Goal: Browse casually

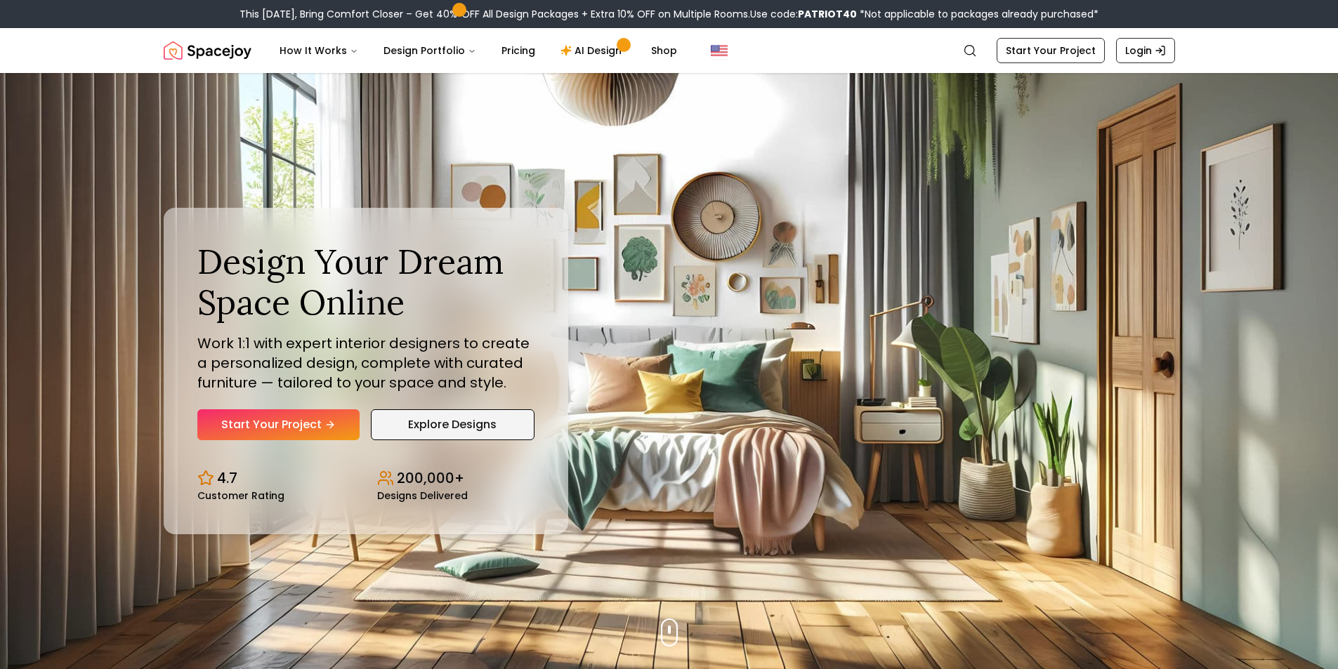
click at [451, 423] on link "Explore Designs" at bounding box center [453, 424] width 164 height 31
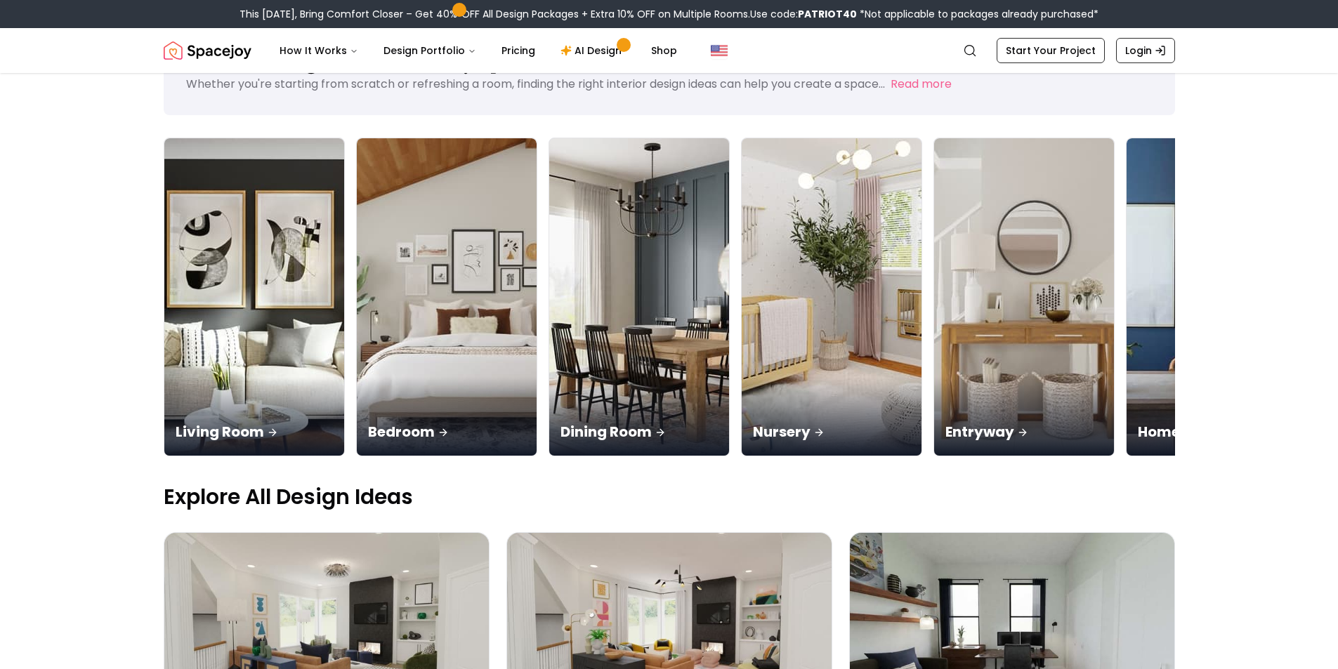
scroll to position [140, 0]
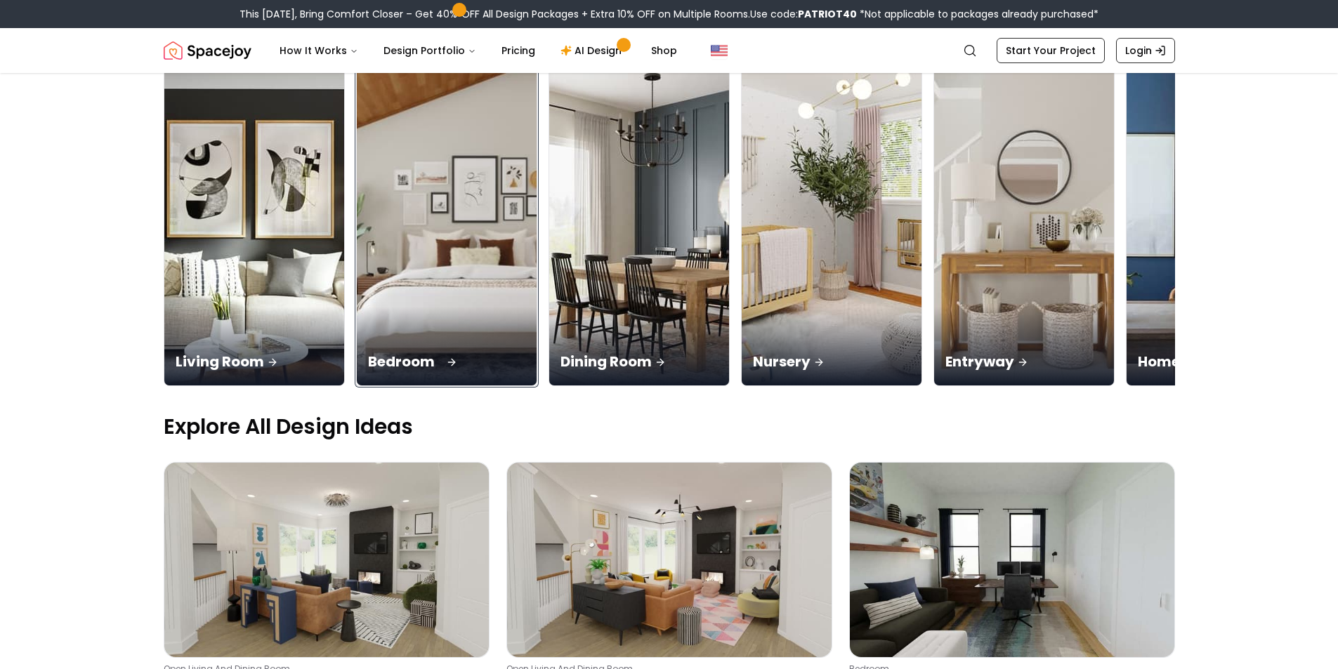
click at [423, 277] on img at bounding box center [446, 227] width 189 height 334
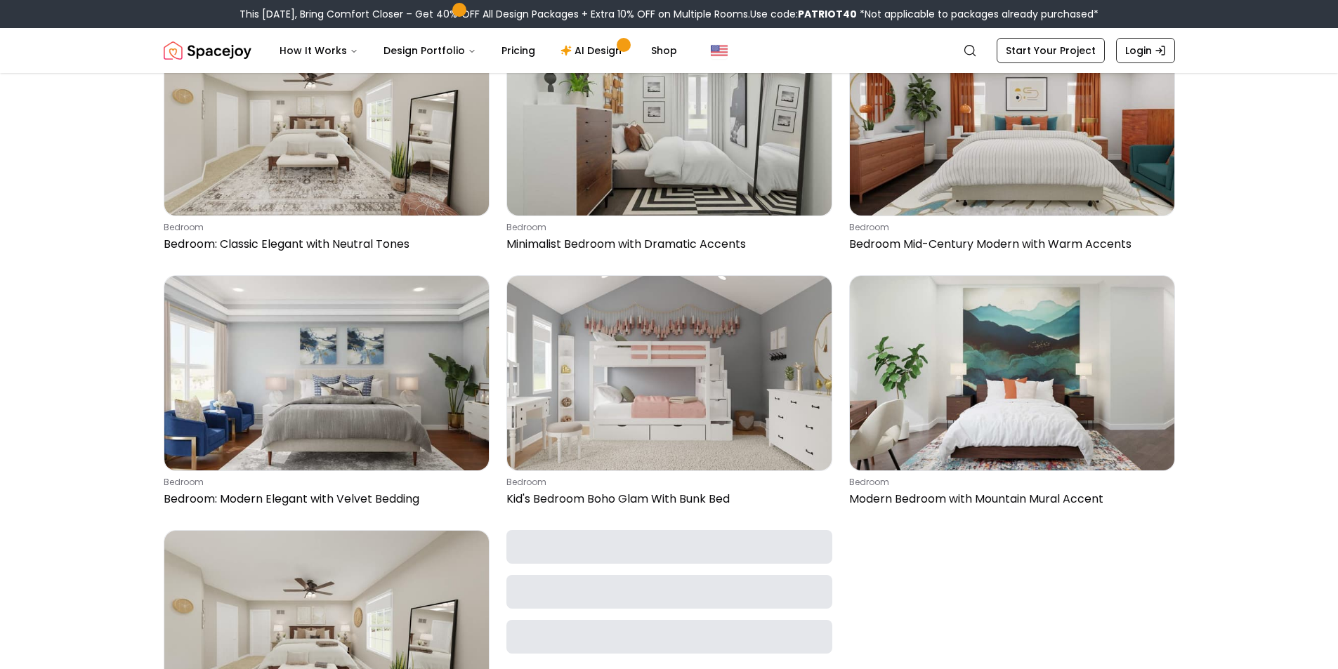
scroll to position [702, 0]
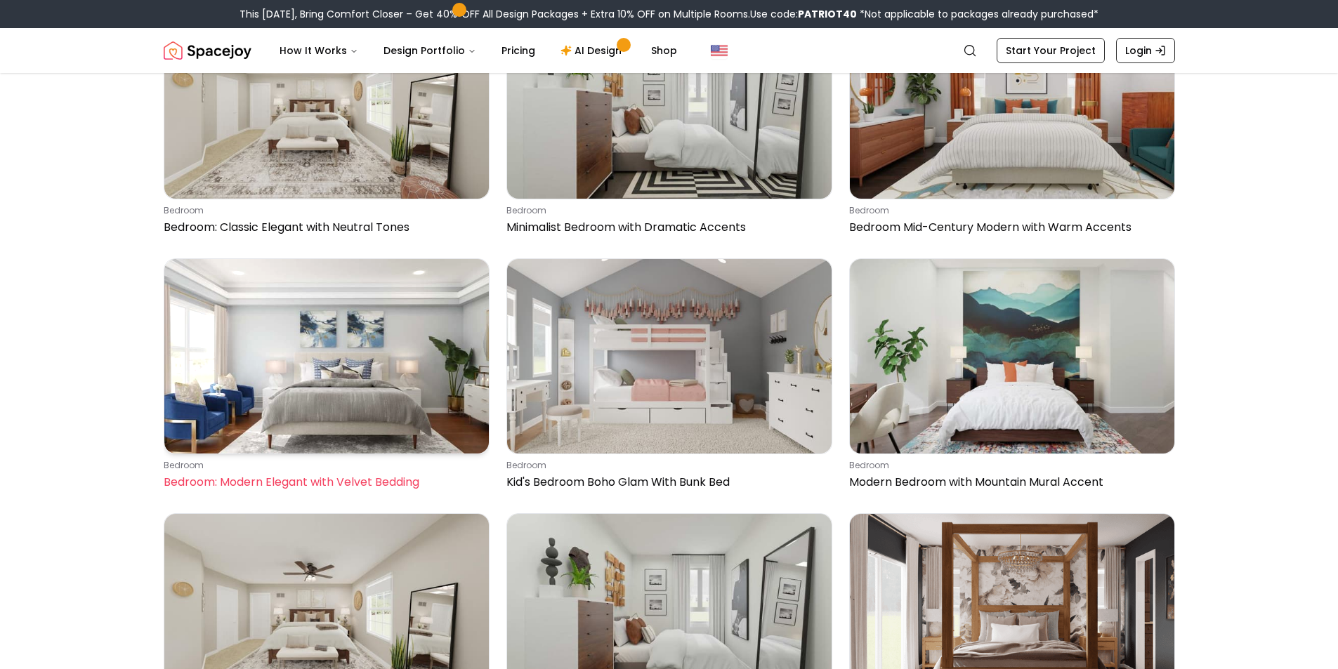
click at [358, 360] on img at bounding box center [326, 356] width 324 height 195
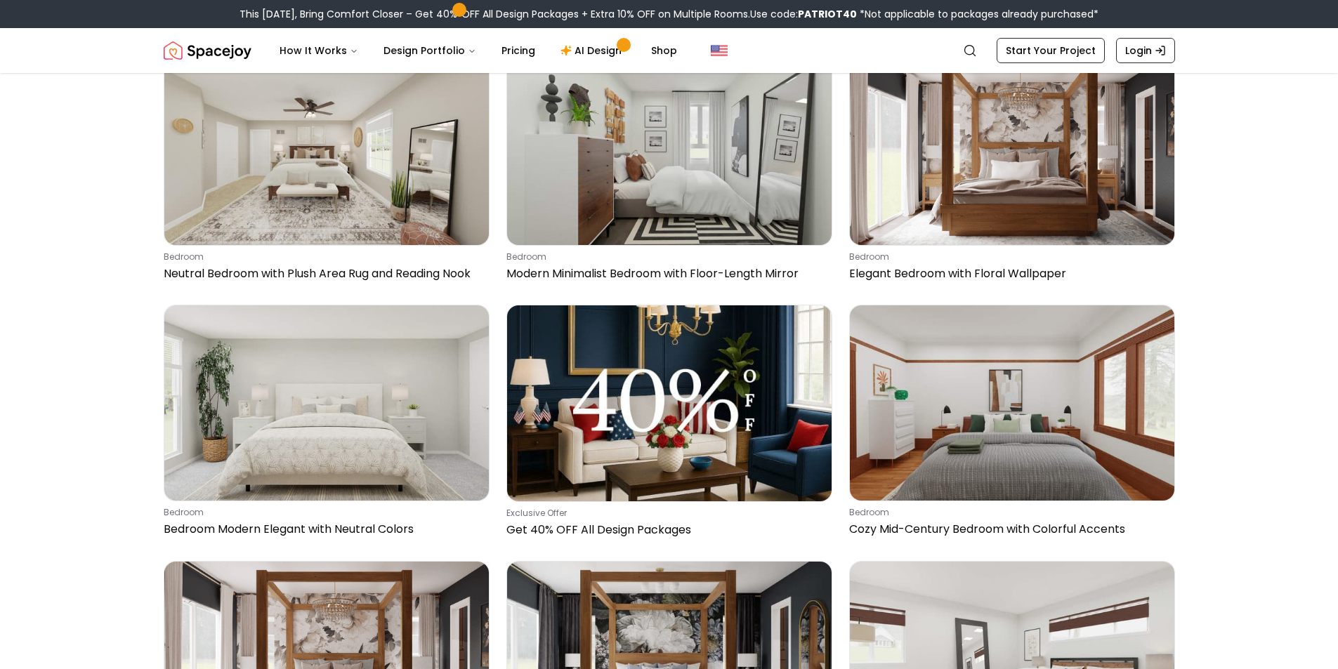
scroll to position [1194, 0]
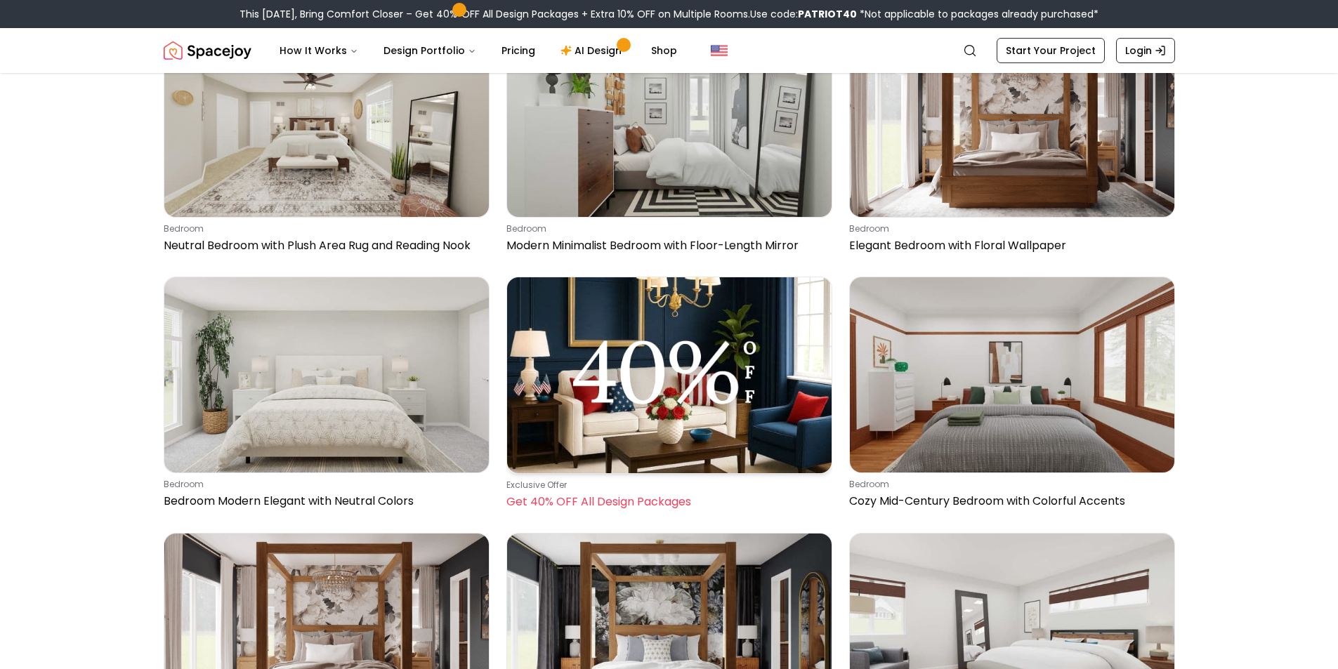
click at [742, 407] on img at bounding box center [669, 374] width 324 height 195
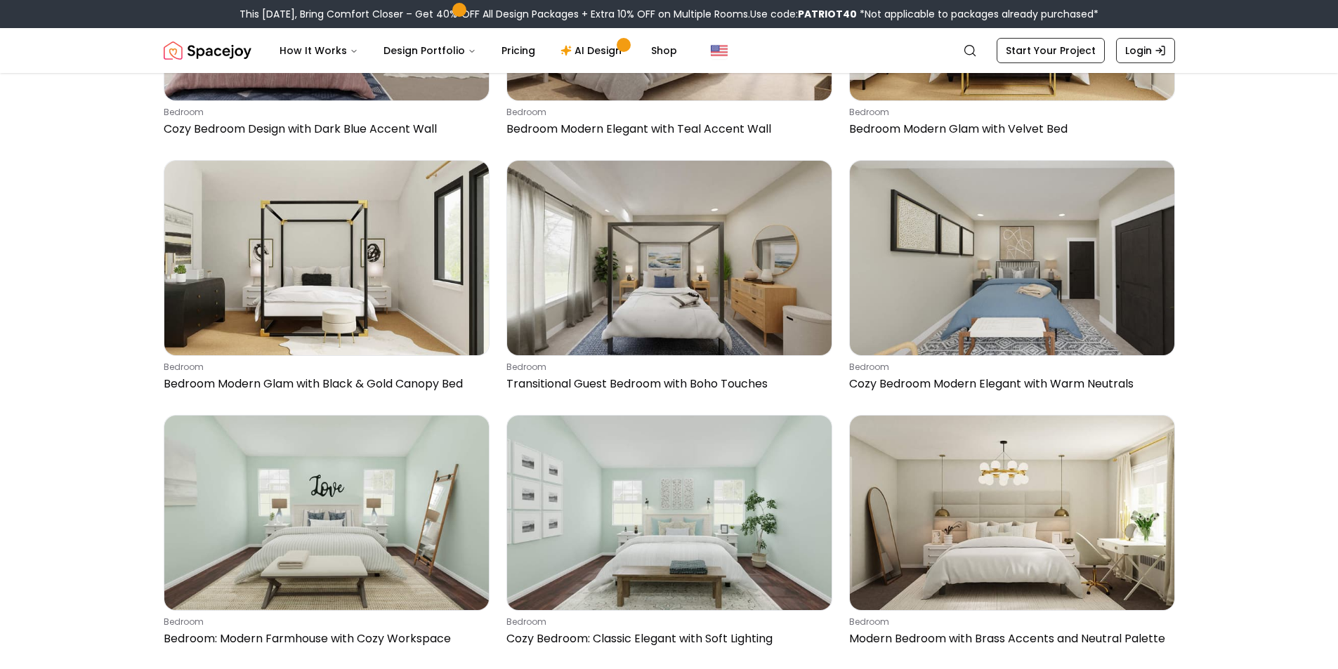
scroll to position [2879, 0]
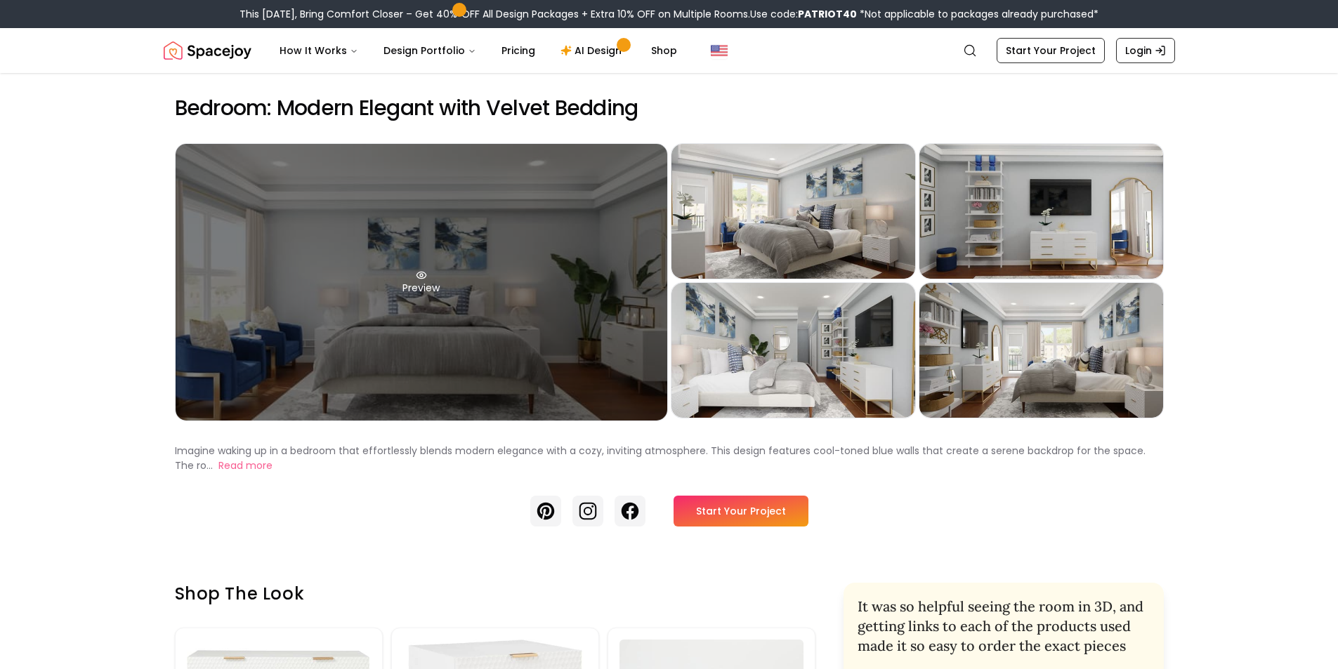
click at [544, 256] on div "Preview" at bounding box center [422, 282] width 492 height 277
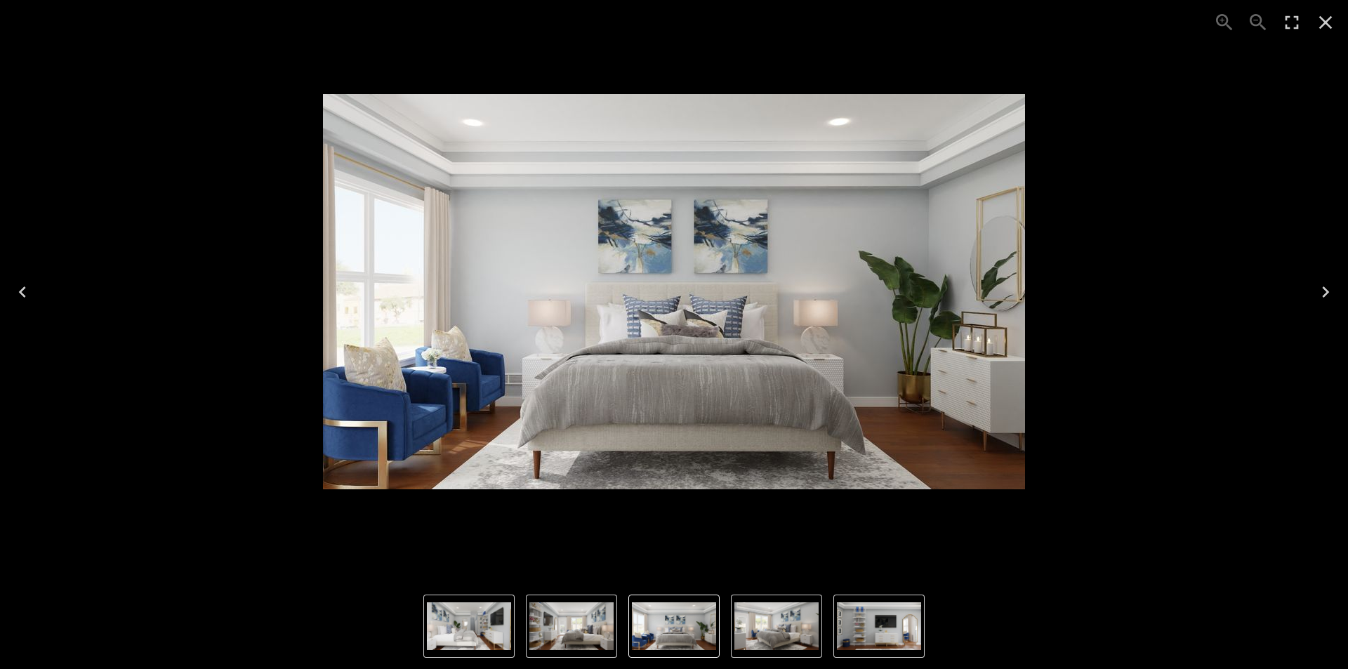
click at [1329, 300] on icon "Next" at bounding box center [1326, 292] width 22 height 22
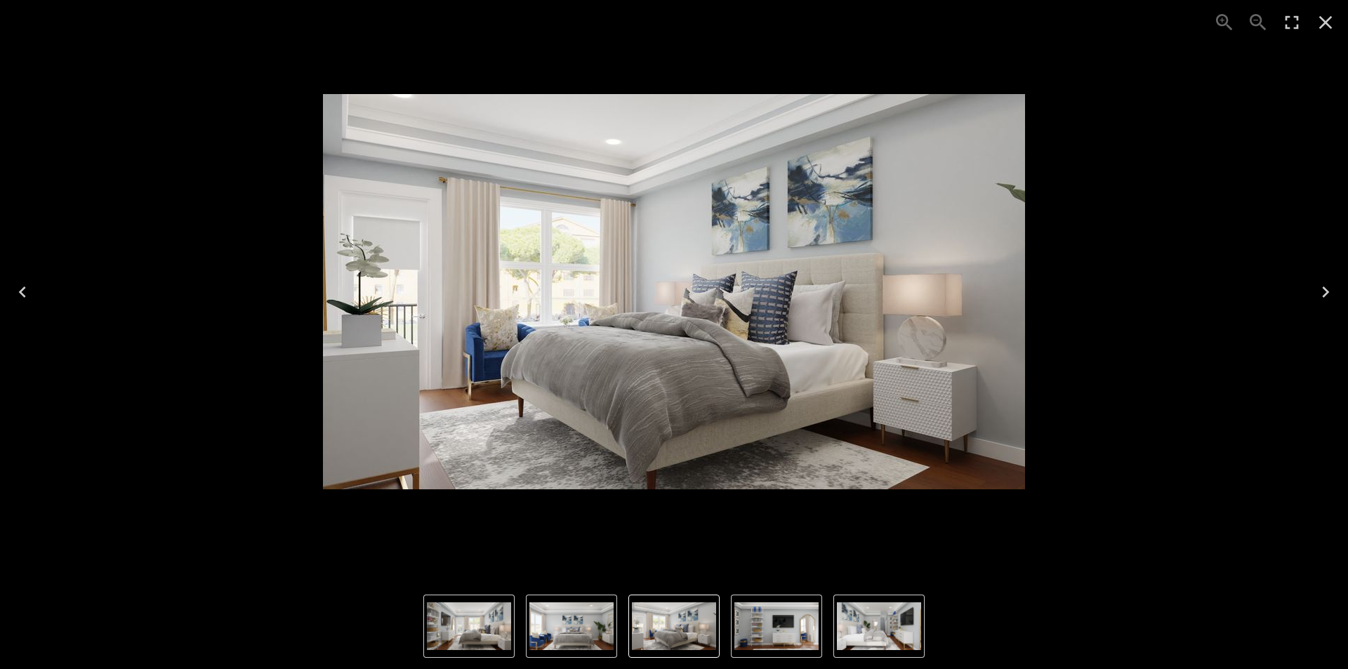
click at [1328, 295] on icon "Next" at bounding box center [1326, 292] width 22 height 22
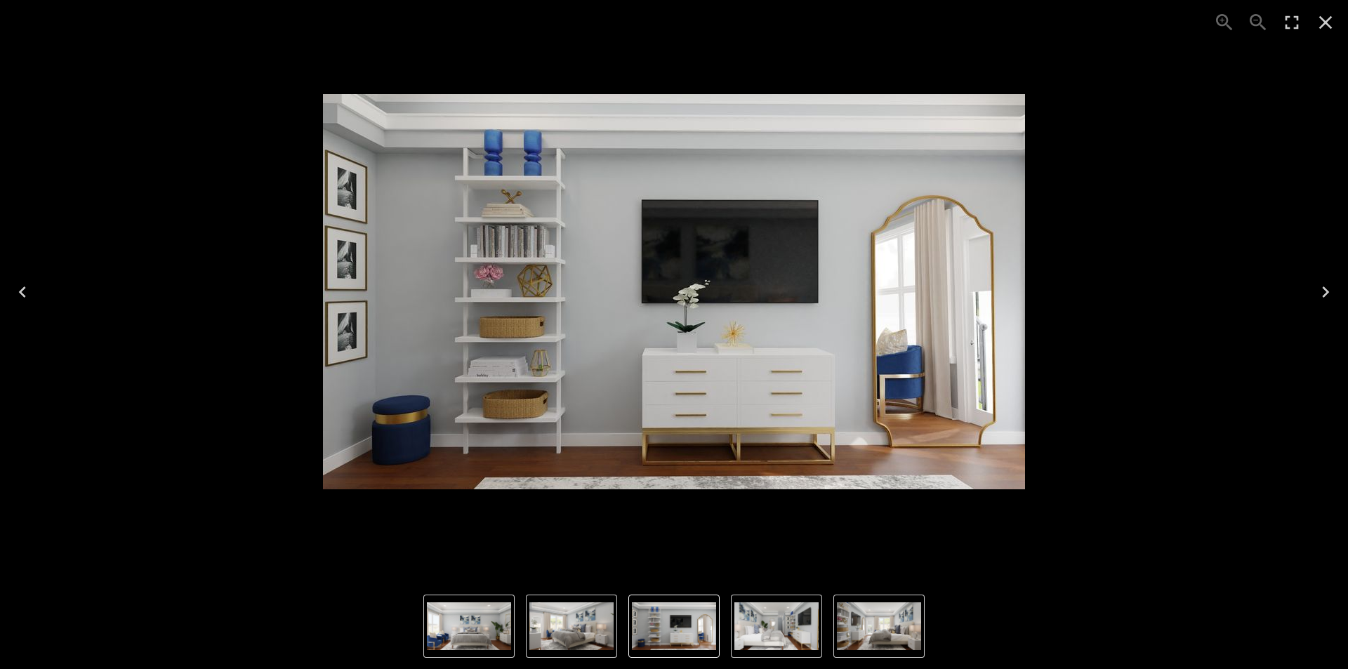
click at [1317, 297] on icon "Next" at bounding box center [1326, 292] width 22 height 22
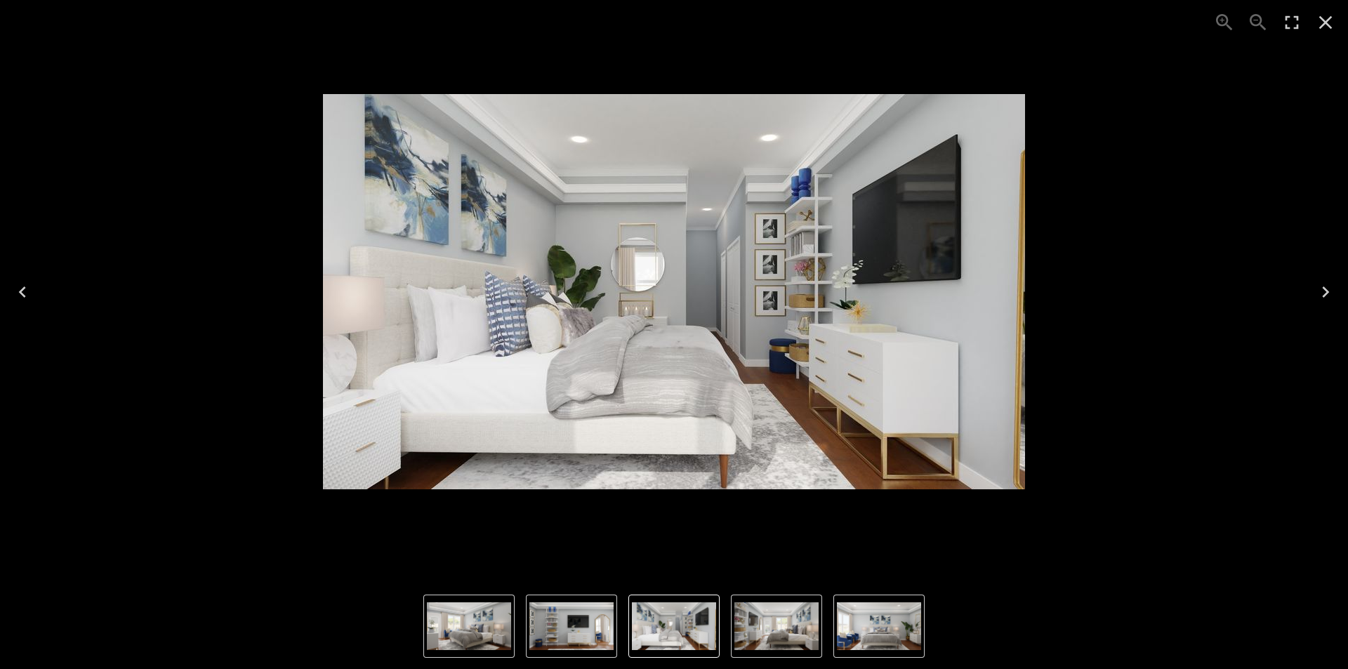
click at [1320, 298] on icon "Next" at bounding box center [1326, 292] width 22 height 22
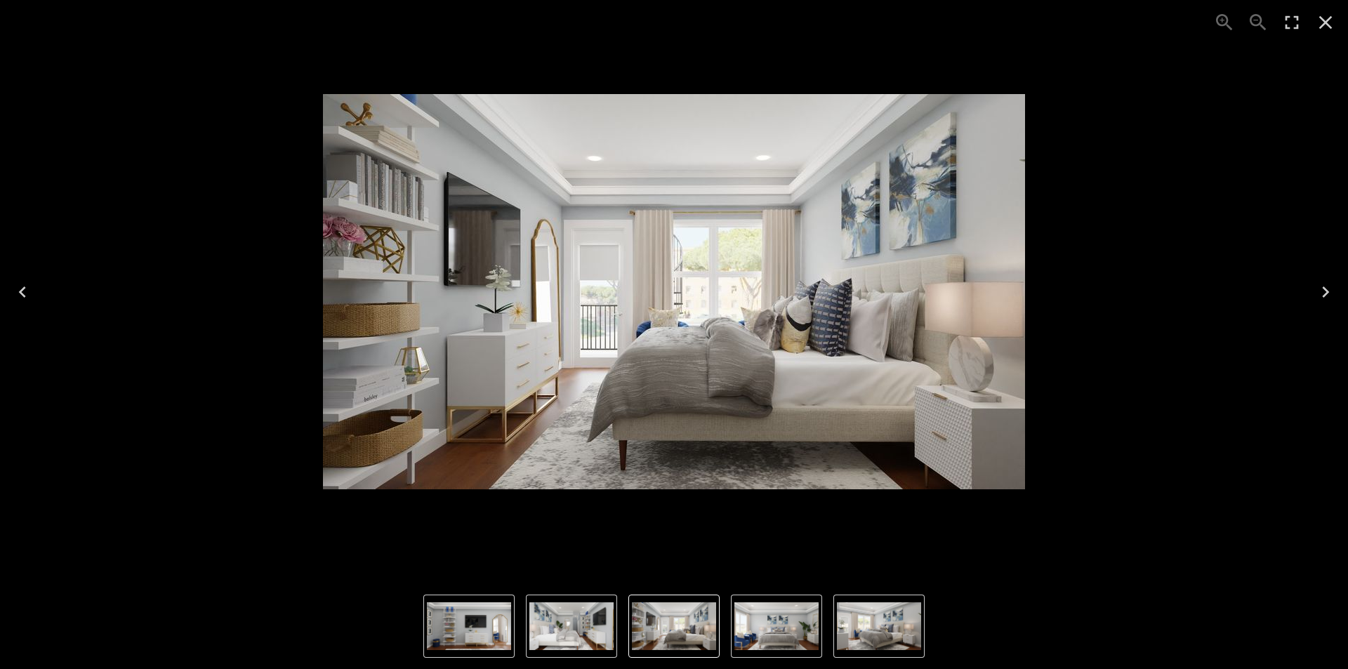
click at [1320, 298] on icon "Next" at bounding box center [1326, 292] width 22 height 22
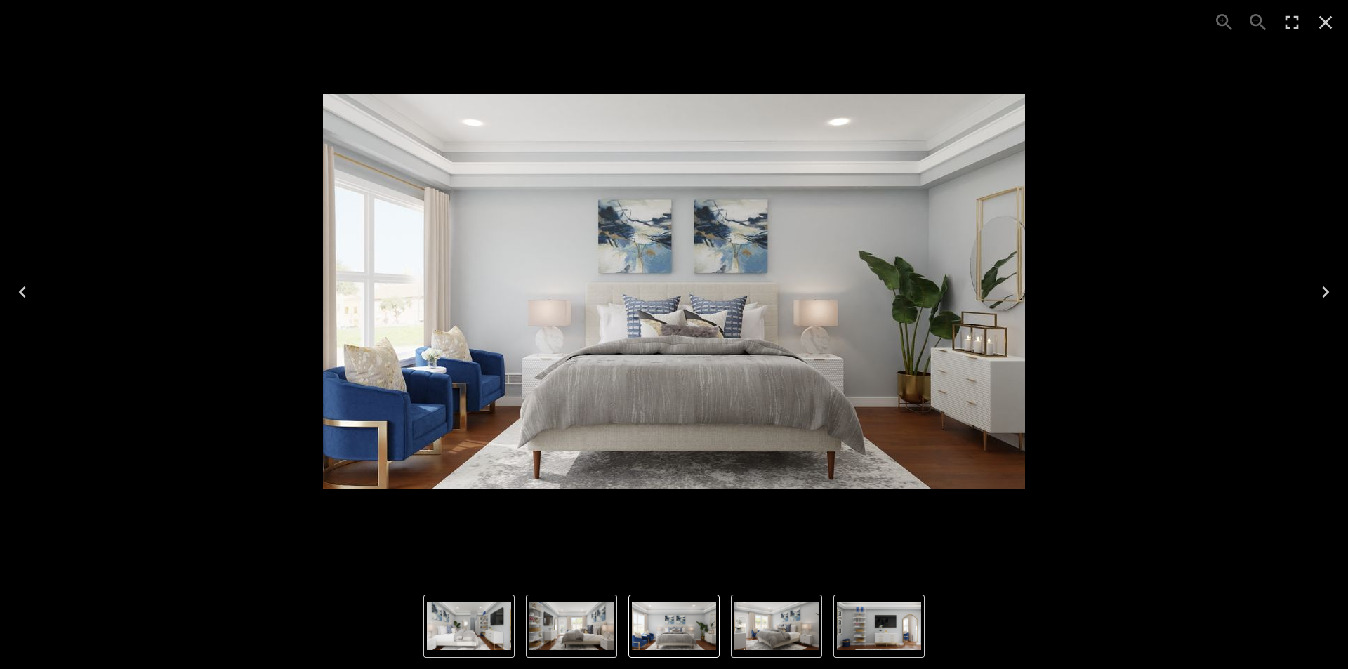
click at [1330, 35] on button "Close" at bounding box center [1326, 23] width 34 height 34
